Goal: Find specific page/section: Find specific page/section

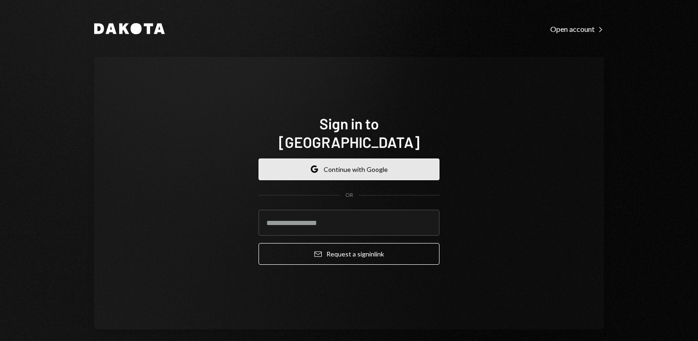
click at [389, 165] on button "Google Continue with Google" at bounding box center [349, 169] width 181 height 22
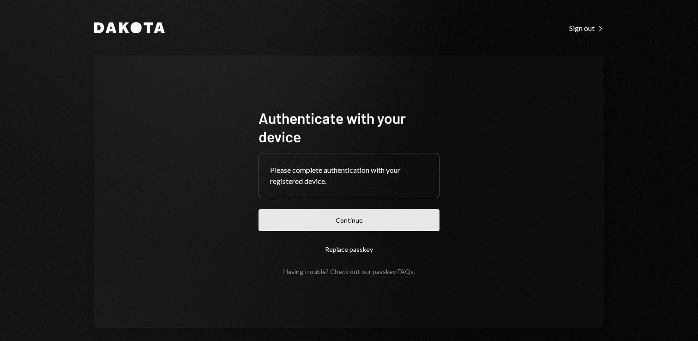
click at [354, 217] on button "Continue" at bounding box center [349, 220] width 181 height 22
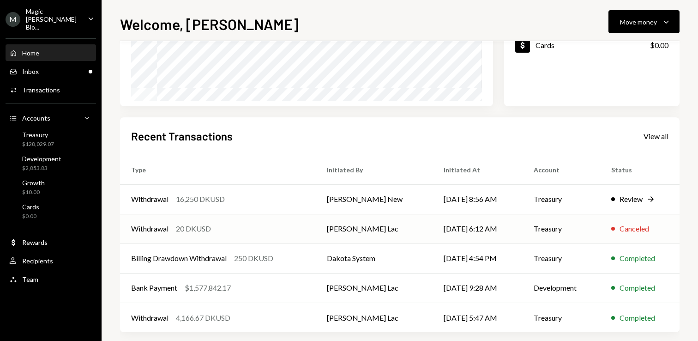
scroll to position [172, 0]
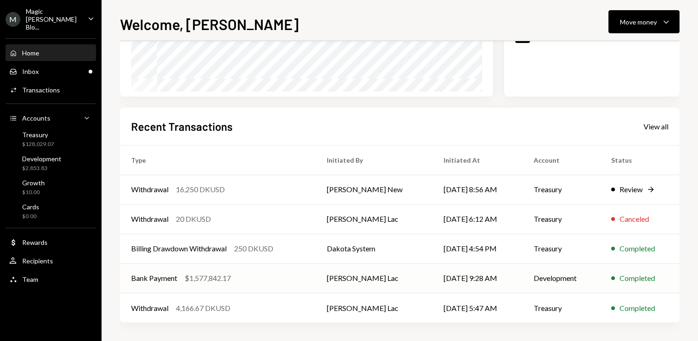
click at [414, 272] on td "[PERSON_NAME] Lac" at bounding box center [374, 278] width 117 height 30
